Goal: Information Seeking & Learning: Find specific page/section

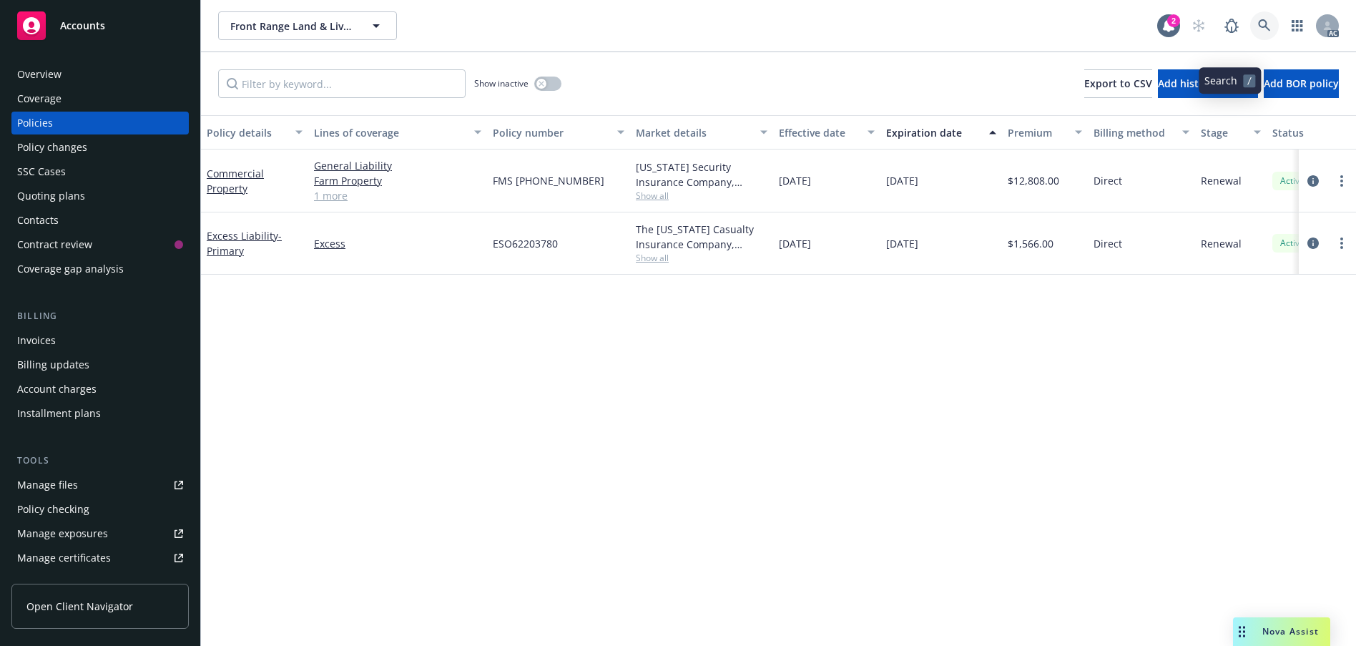
click at [1258, 31] on icon at bounding box center [1264, 25] width 12 height 12
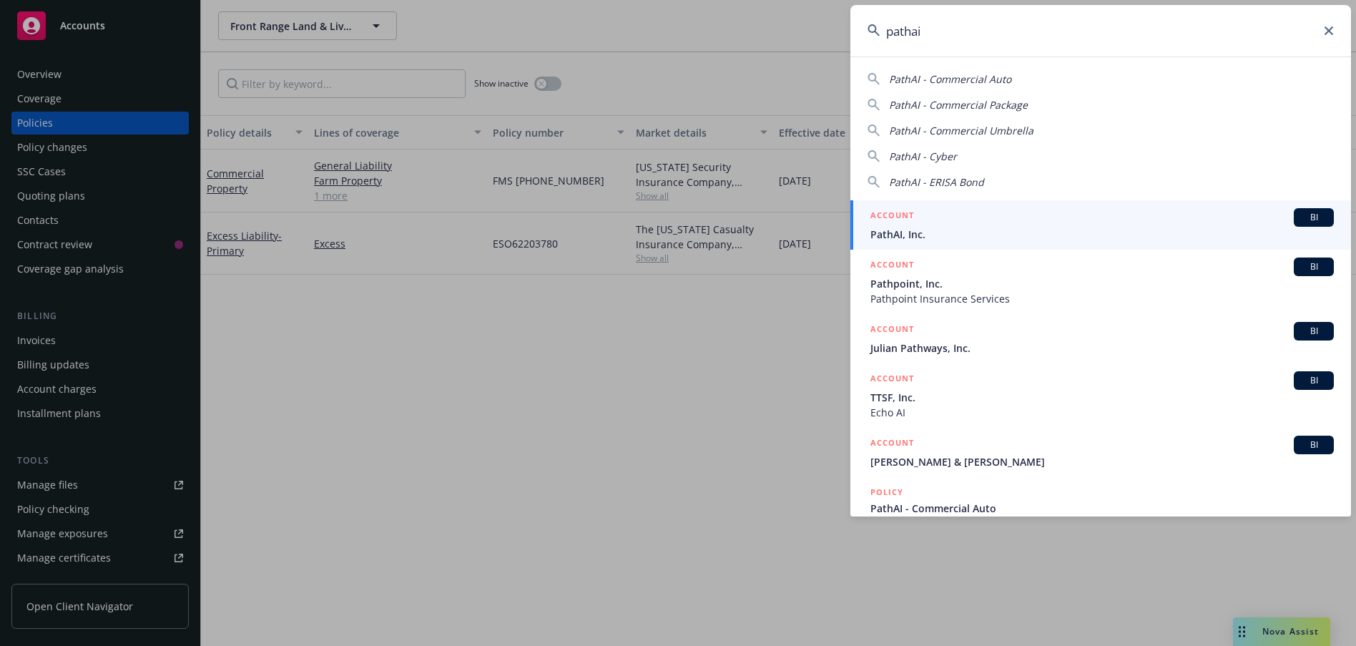
type input "pathai"
click at [1036, 235] on span "PathAI, Inc." at bounding box center [1101, 234] width 463 height 15
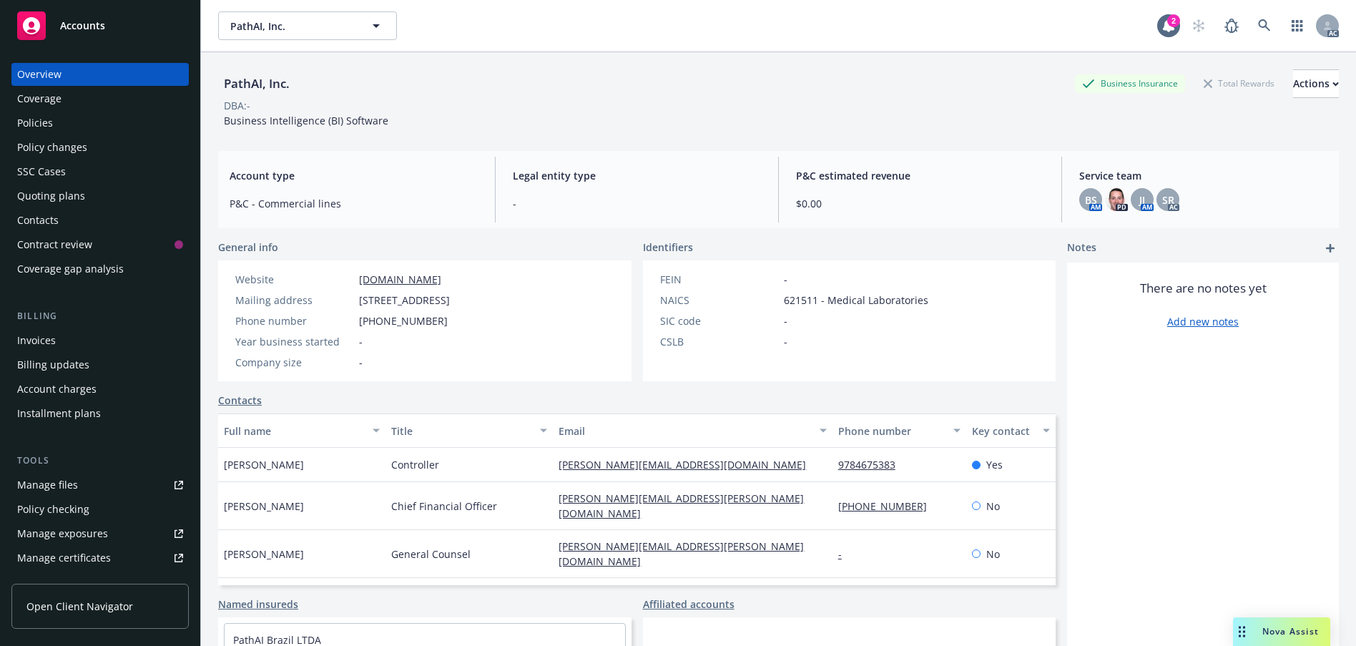
click at [63, 134] on div "Policies" at bounding box center [100, 123] width 166 height 23
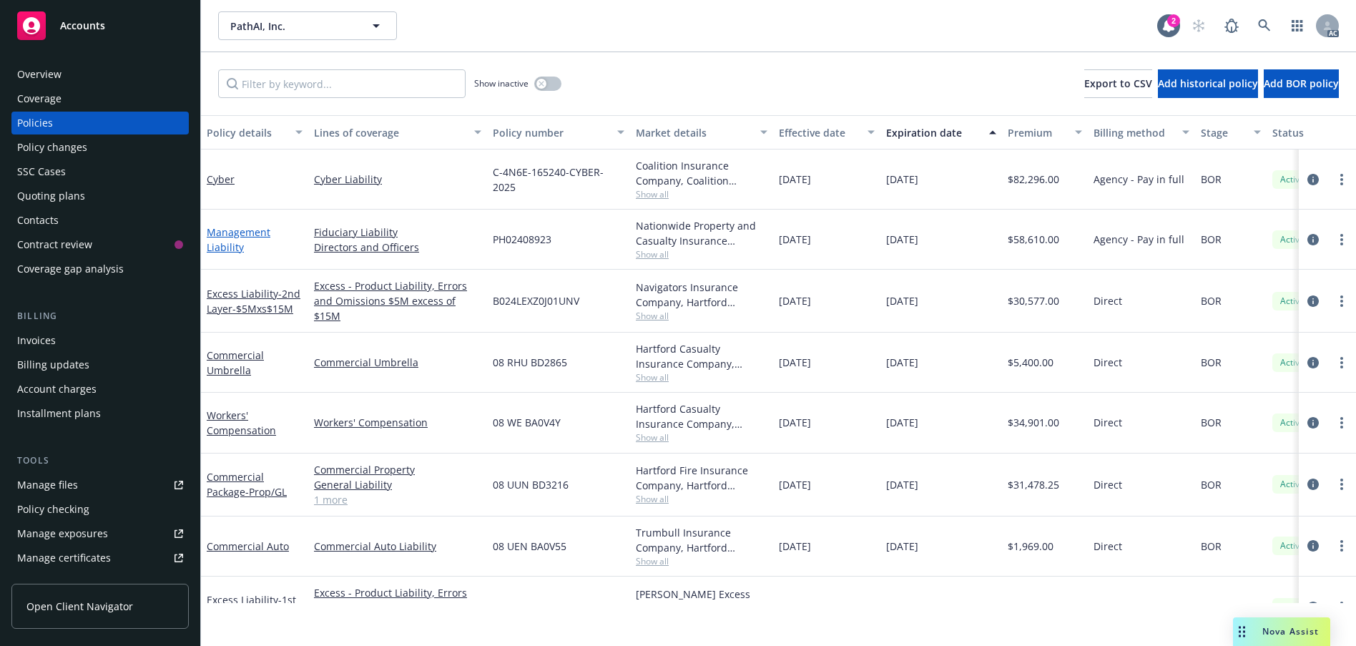
click at [225, 254] on link "Management Liability" at bounding box center [239, 239] width 64 height 29
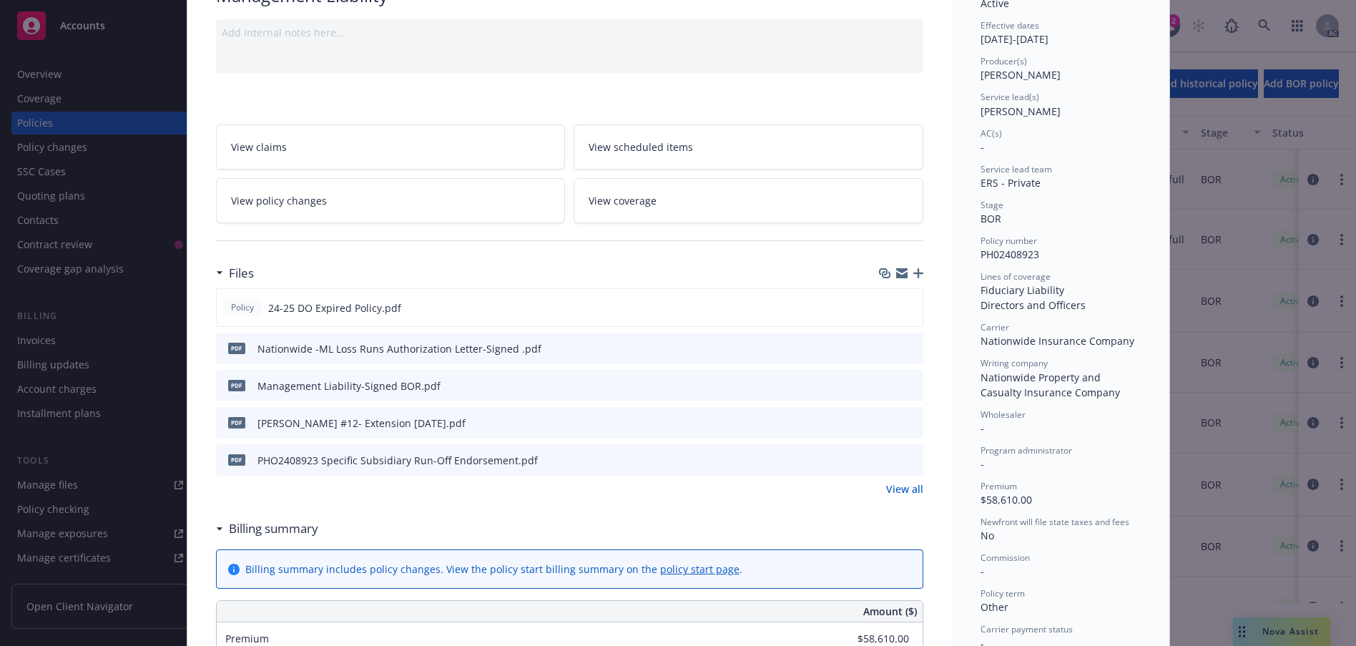
scroll to position [143, 0]
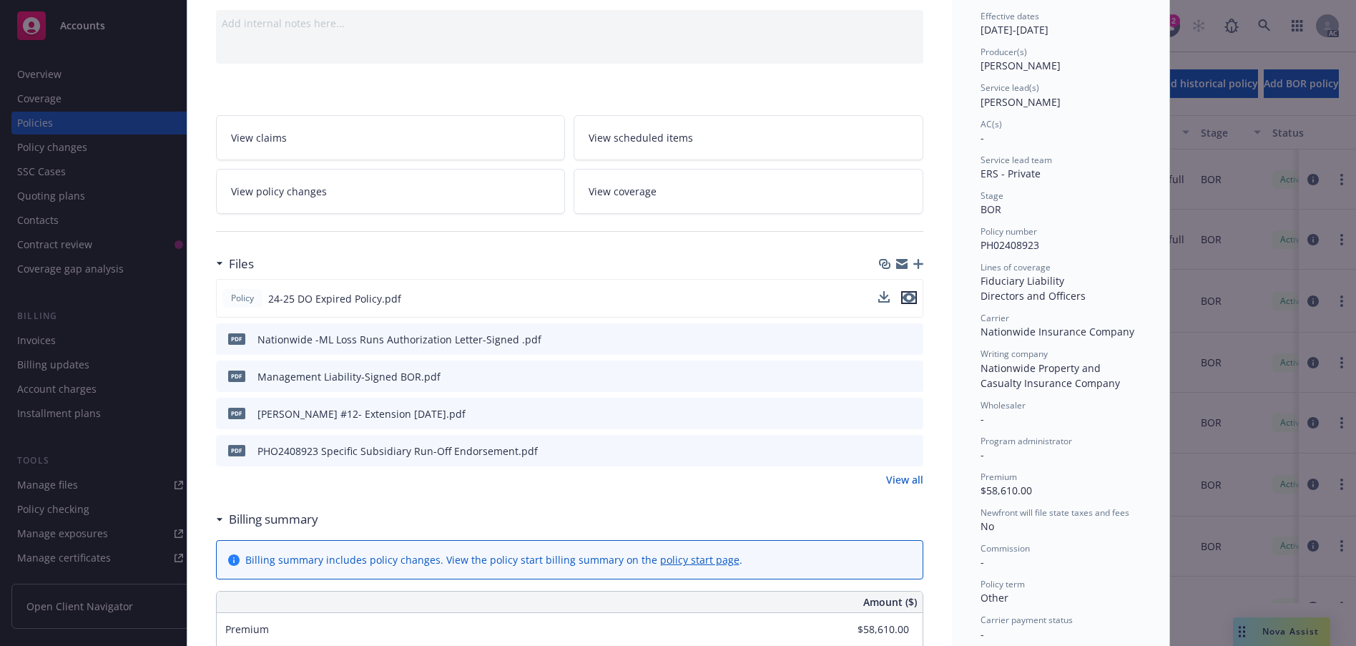
click at [907, 303] on icon "preview file" at bounding box center [909, 298] width 13 height 10
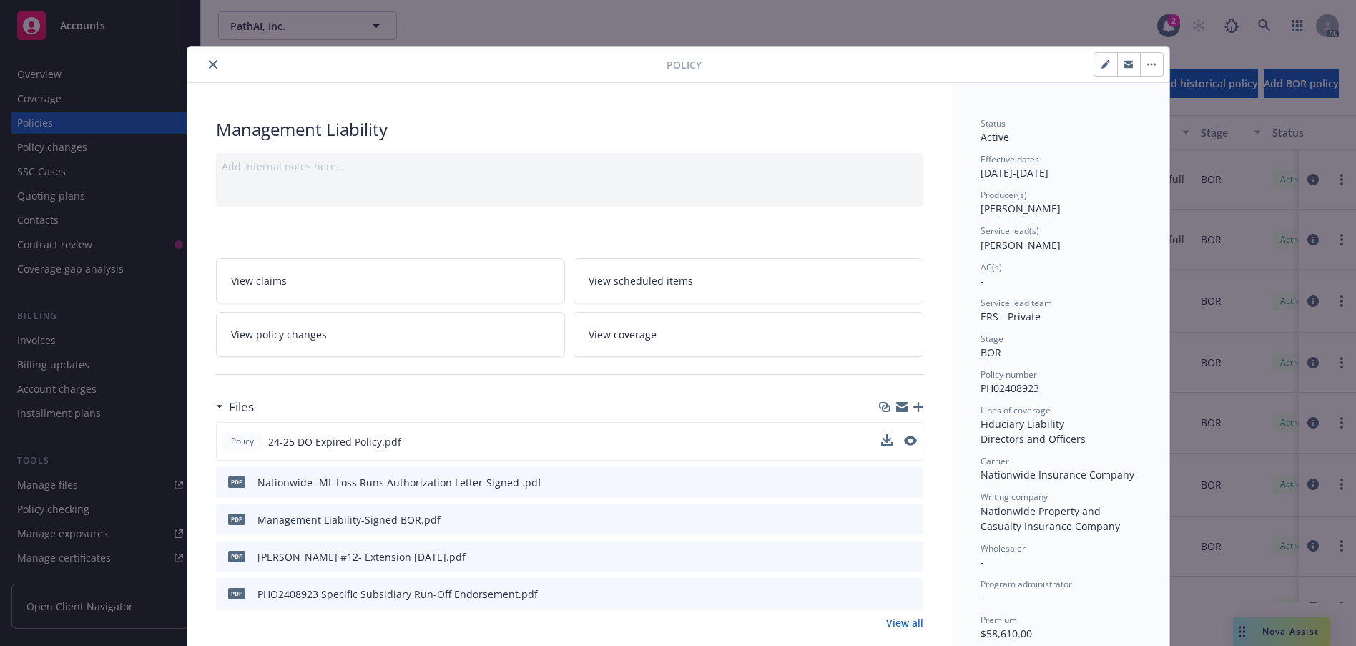
click at [217, 69] on icon "close" at bounding box center [213, 64] width 9 height 9
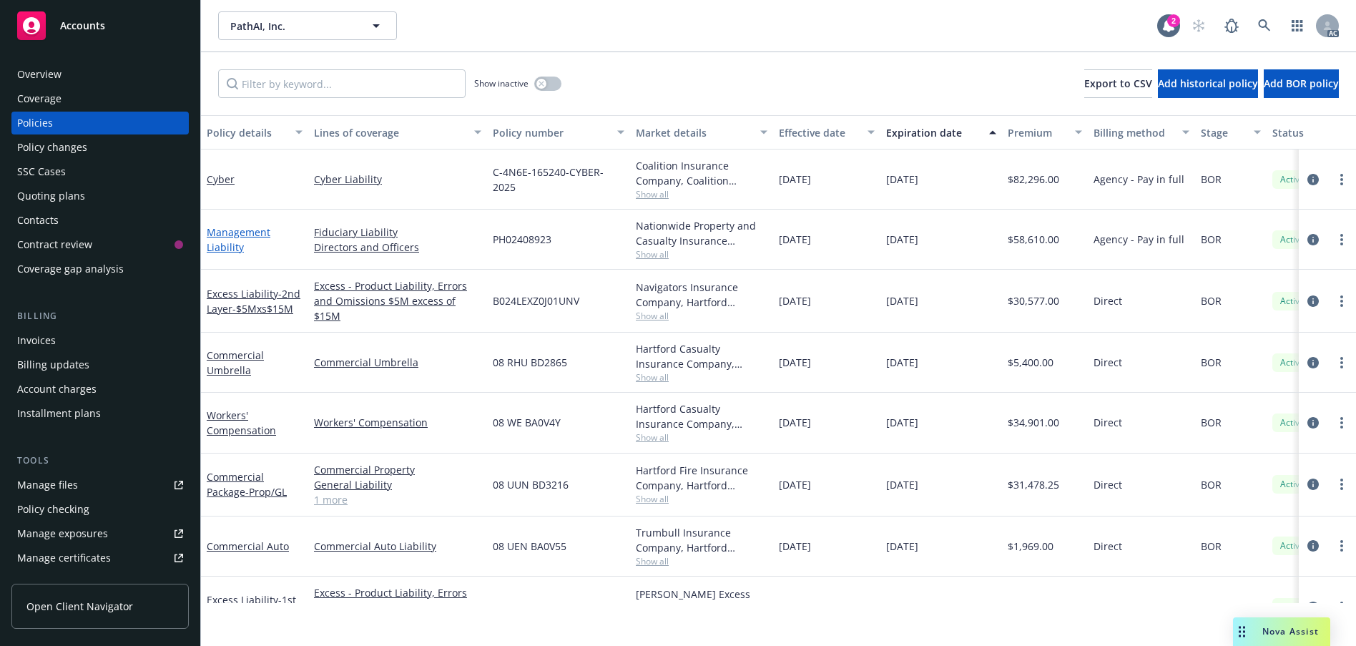
click at [235, 254] on link "Management Liability" at bounding box center [239, 239] width 64 height 29
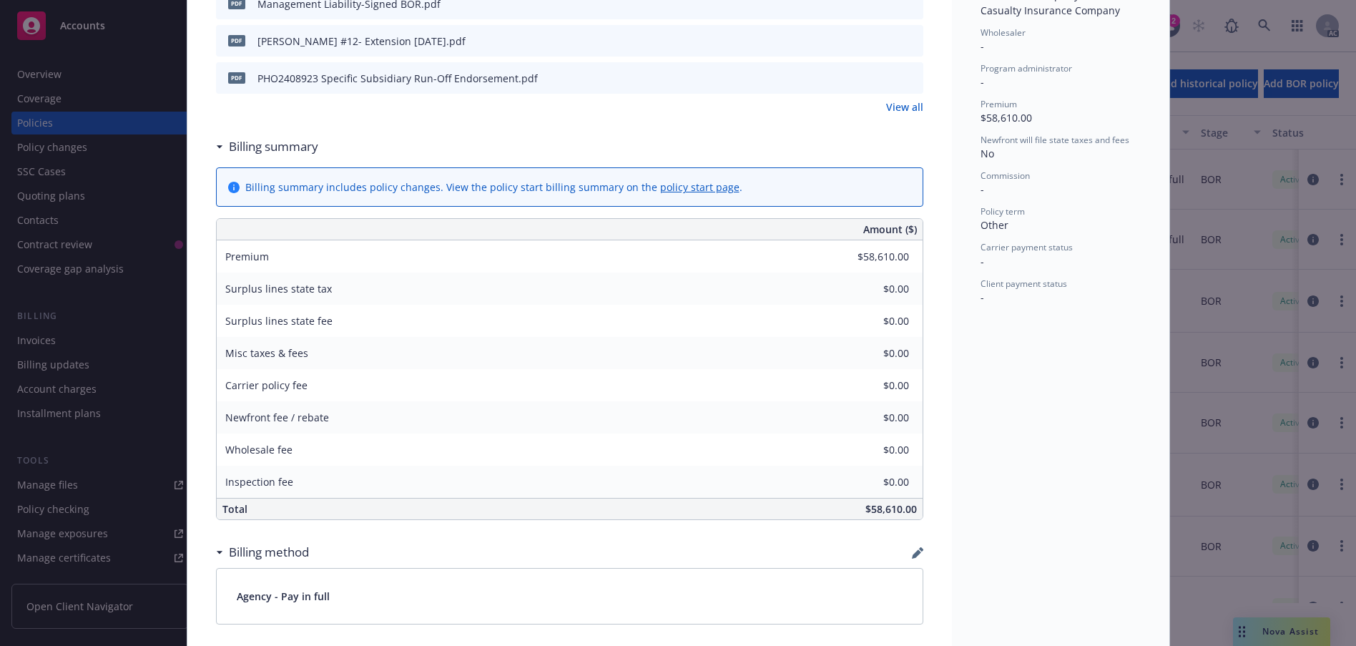
scroll to position [380, 0]
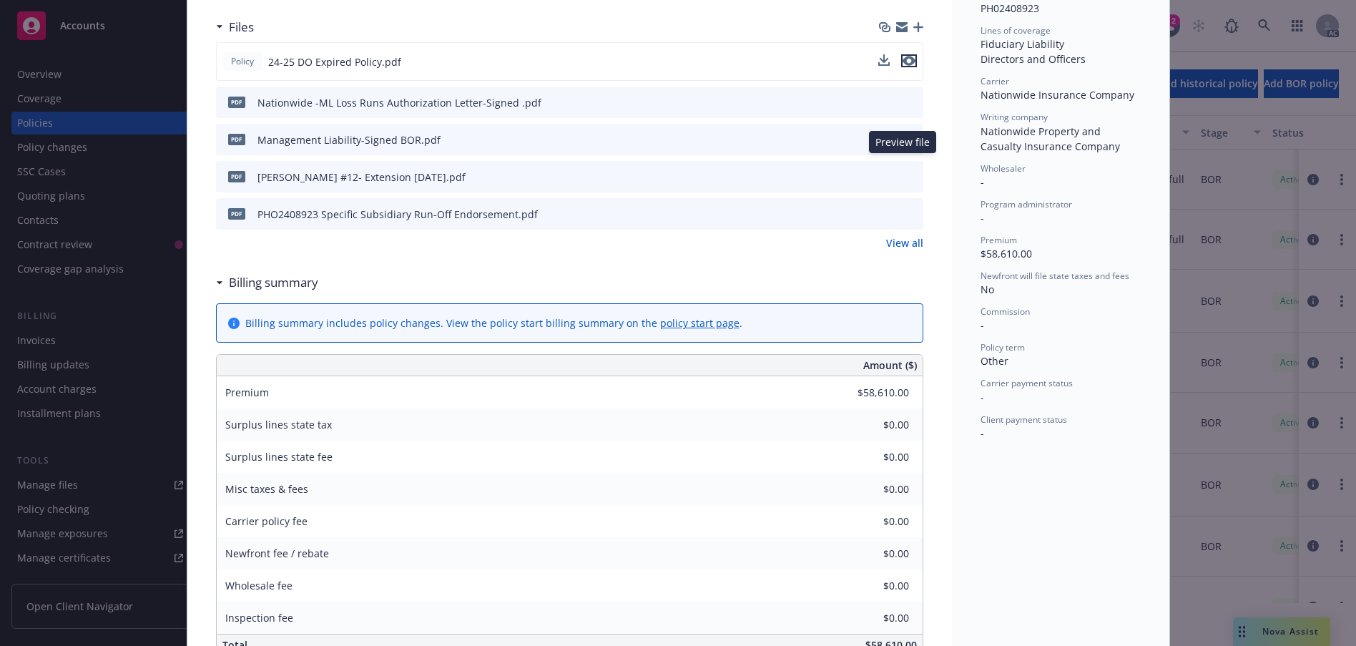
click at [907, 66] on icon "preview file" at bounding box center [909, 61] width 13 height 10
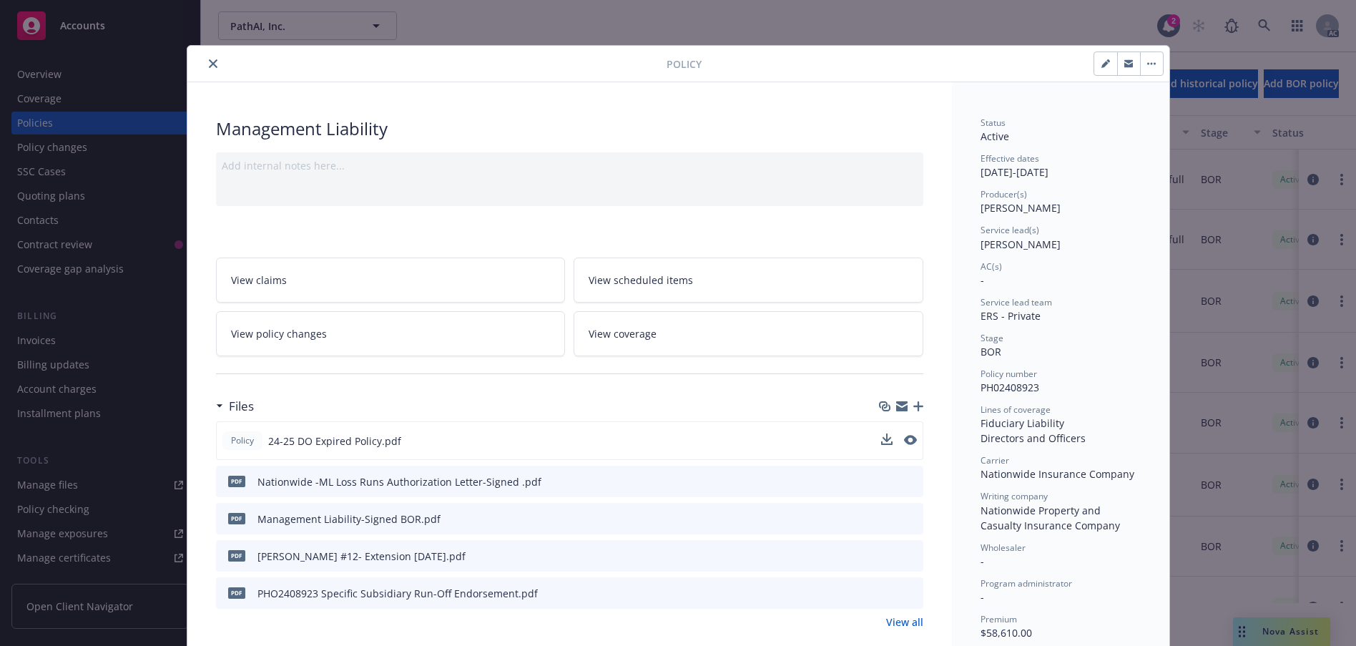
scroll to position [0, 0]
click at [222, 73] on button "close" at bounding box center [213, 64] width 17 height 17
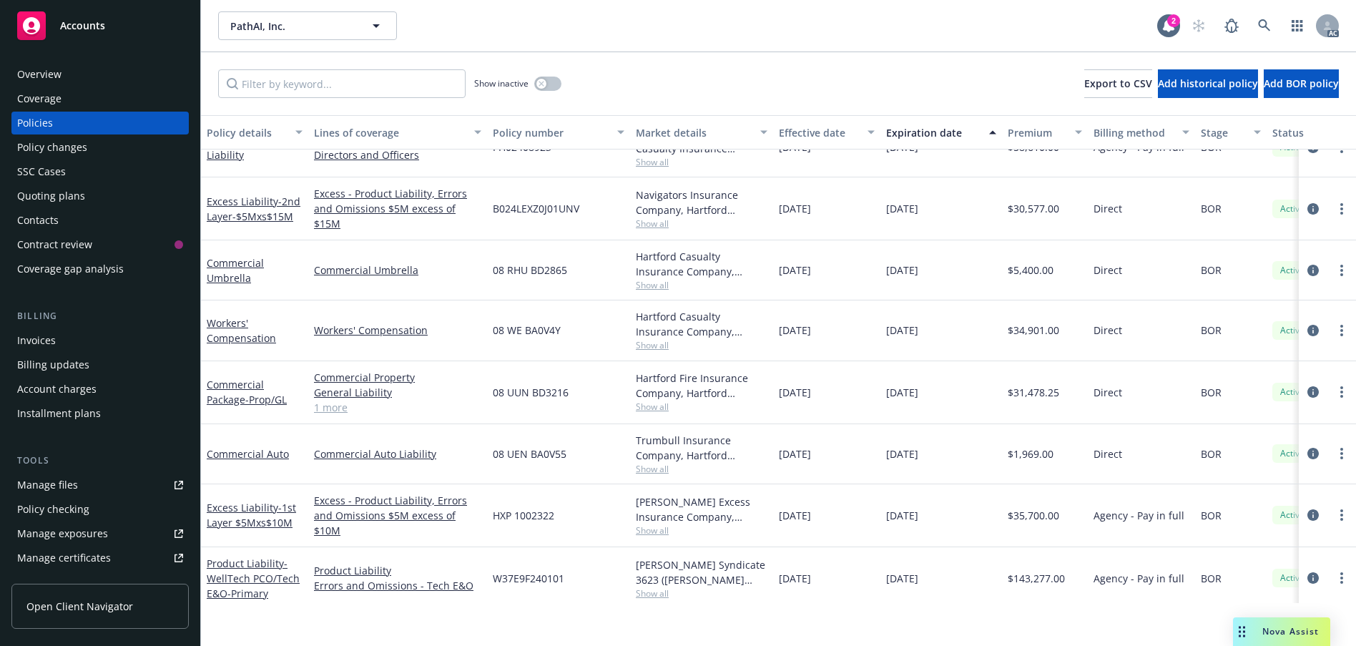
scroll to position [143, 0]
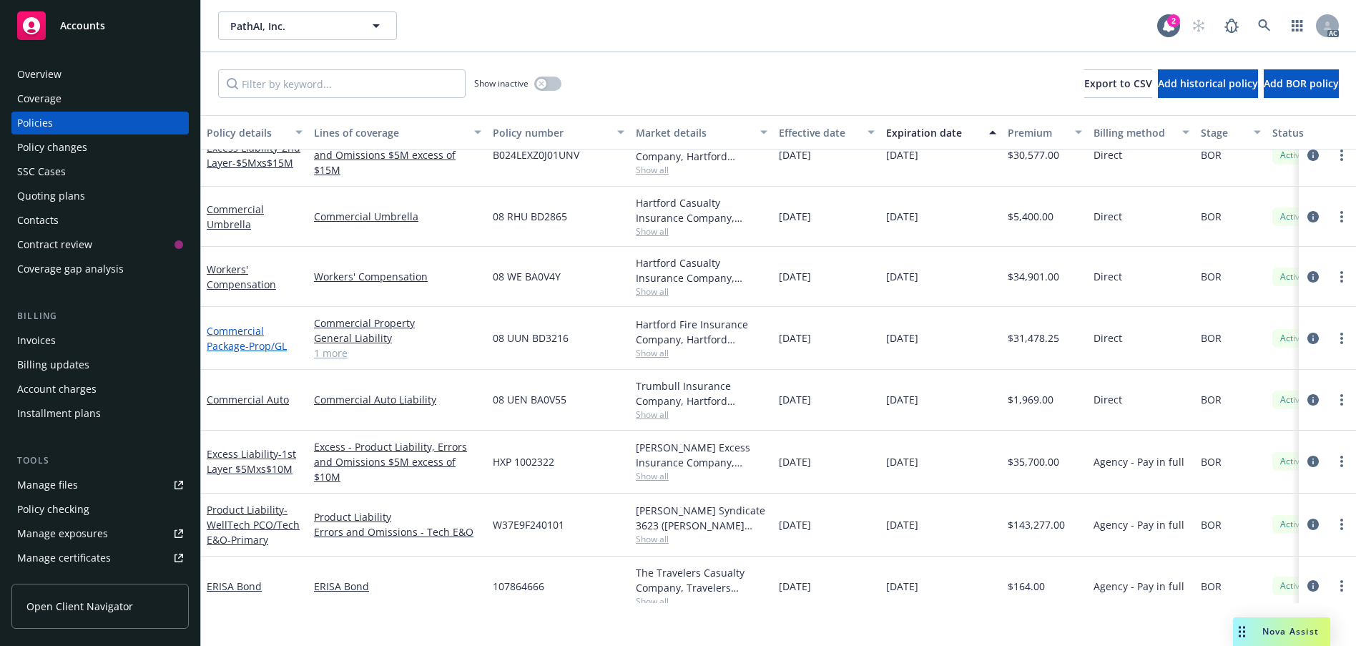
click at [241, 353] on link "Commercial Package - Prop/GL" at bounding box center [247, 338] width 80 height 29
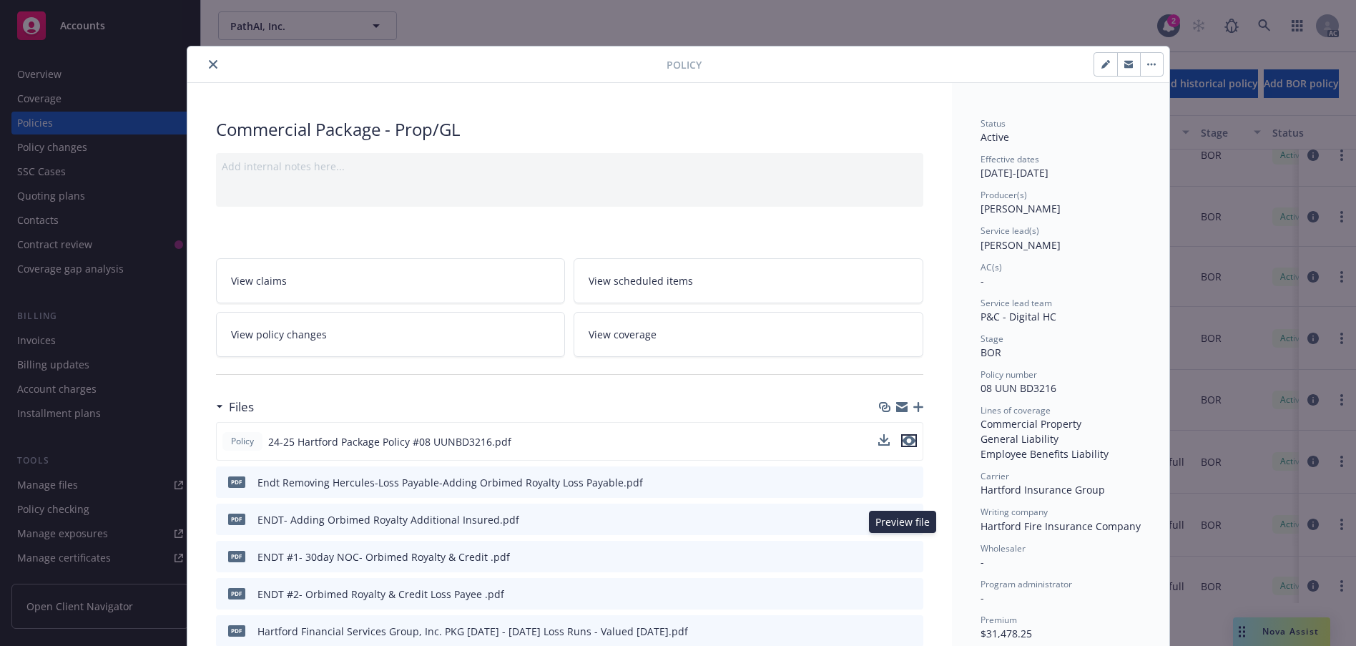
click at [903, 446] on icon "preview file" at bounding box center [909, 441] width 13 height 10
click at [213, 73] on button "close" at bounding box center [213, 64] width 17 height 17
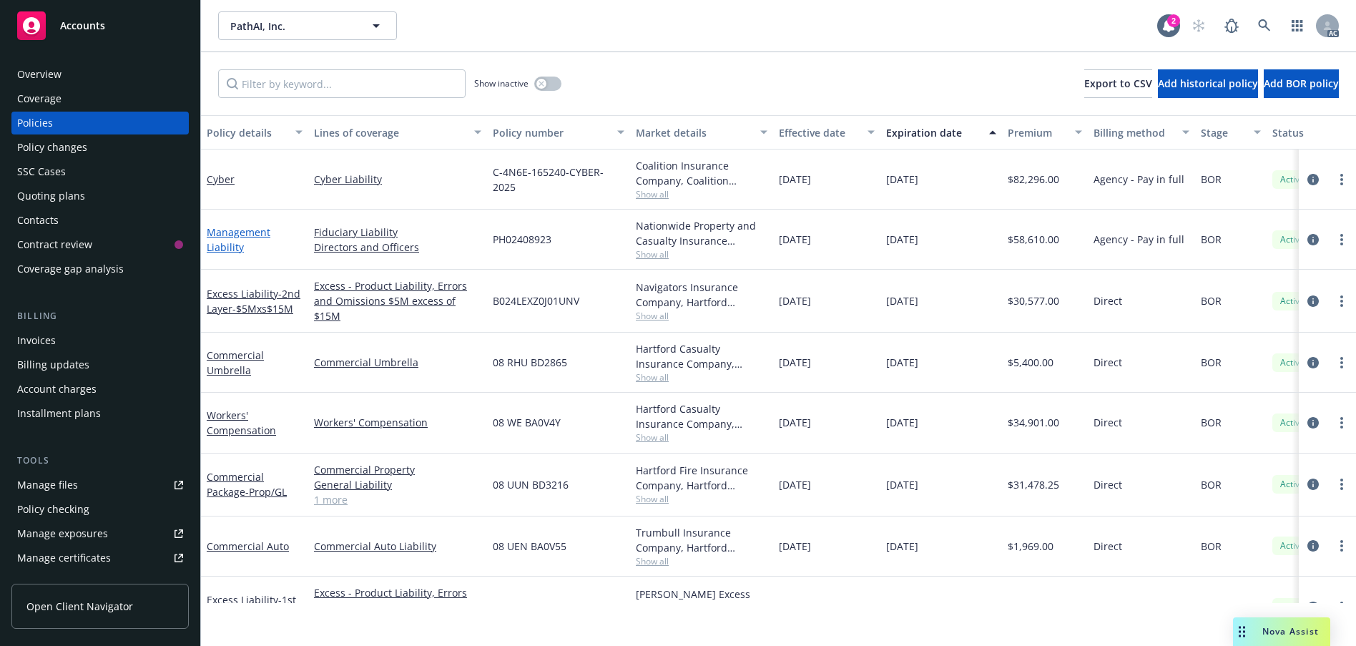
click at [245, 254] on link "Management Liability" at bounding box center [239, 239] width 64 height 29
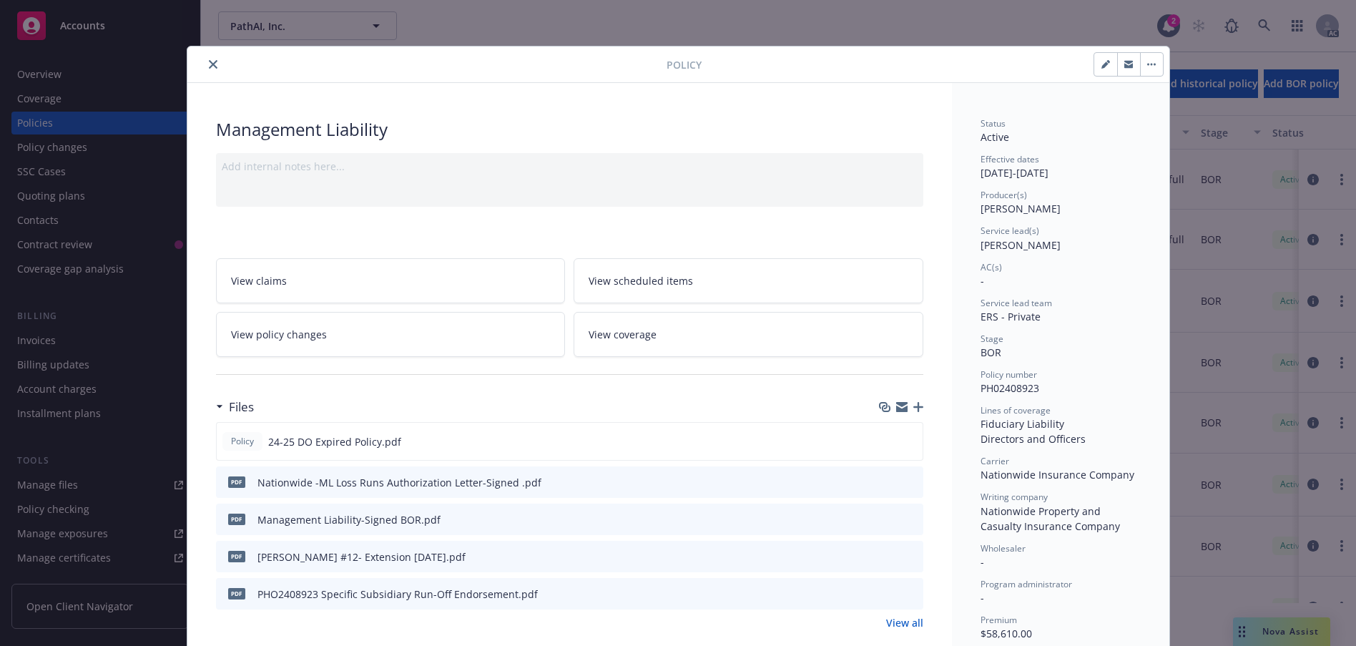
click at [222, 73] on button "close" at bounding box center [213, 64] width 17 height 17
